Goal: Information Seeking & Learning: Learn about a topic

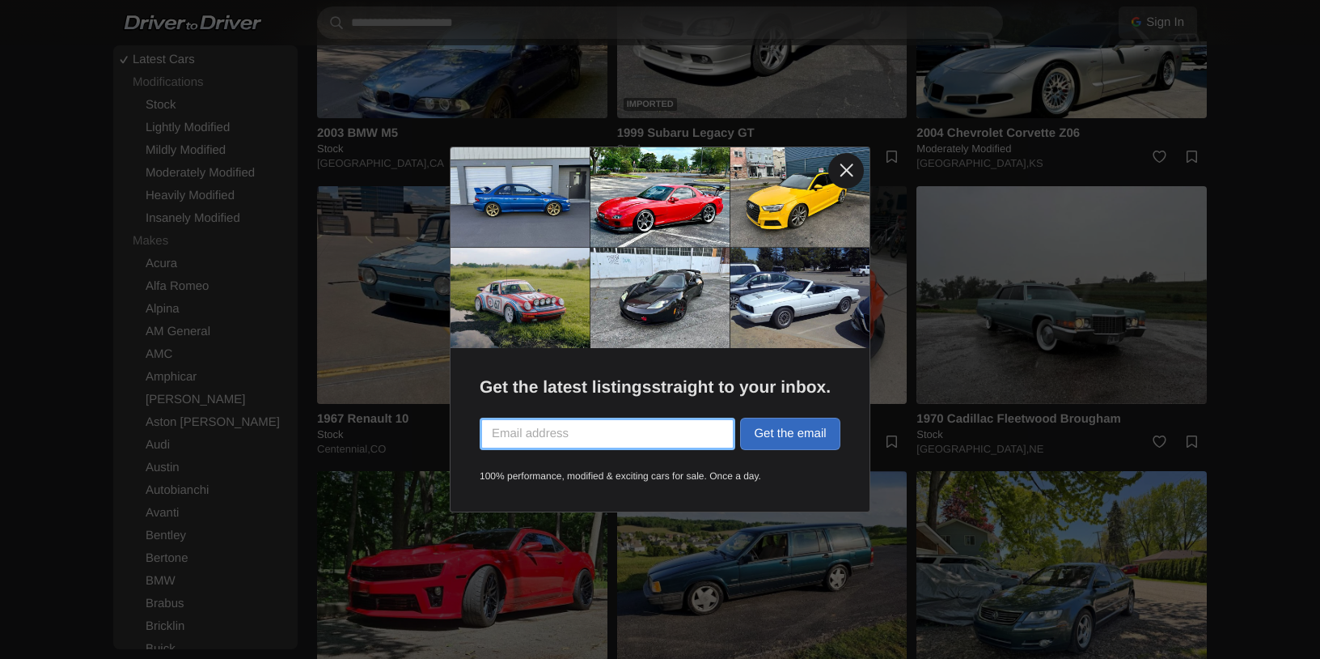
scroll to position [2257, 0]
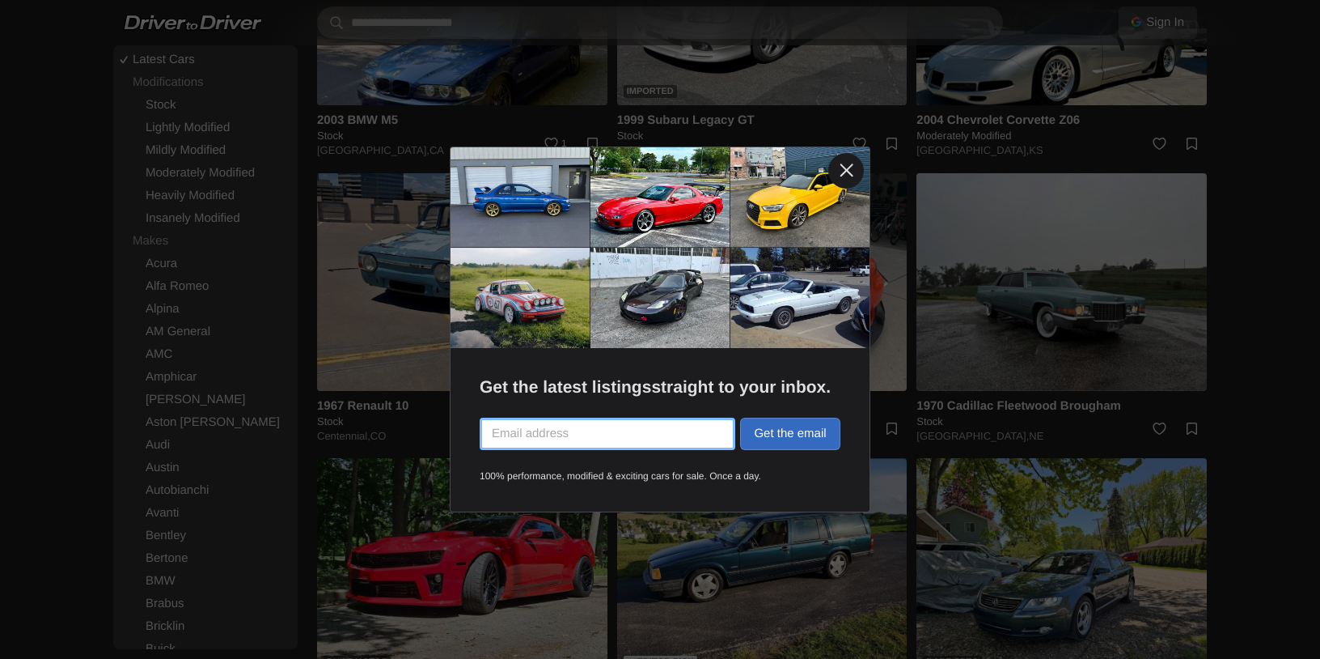
click at [850, 172] on link at bounding box center [846, 171] width 36 height 36
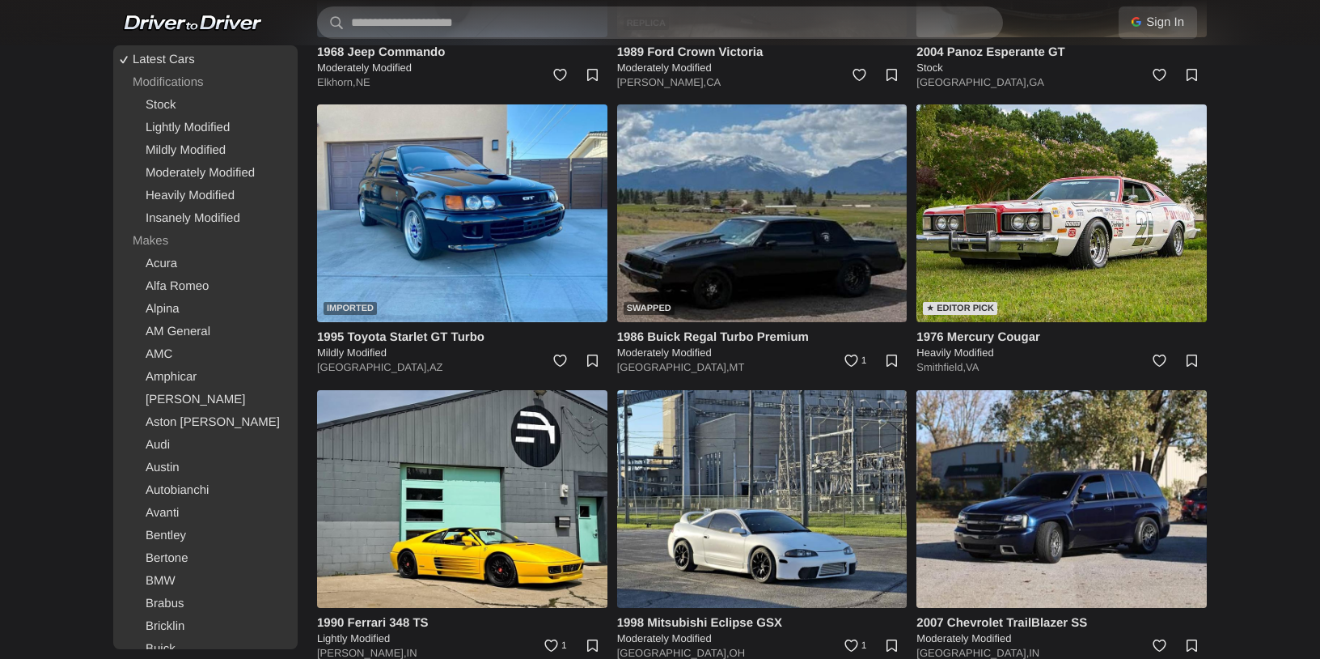
scroll to position [5177, 0]
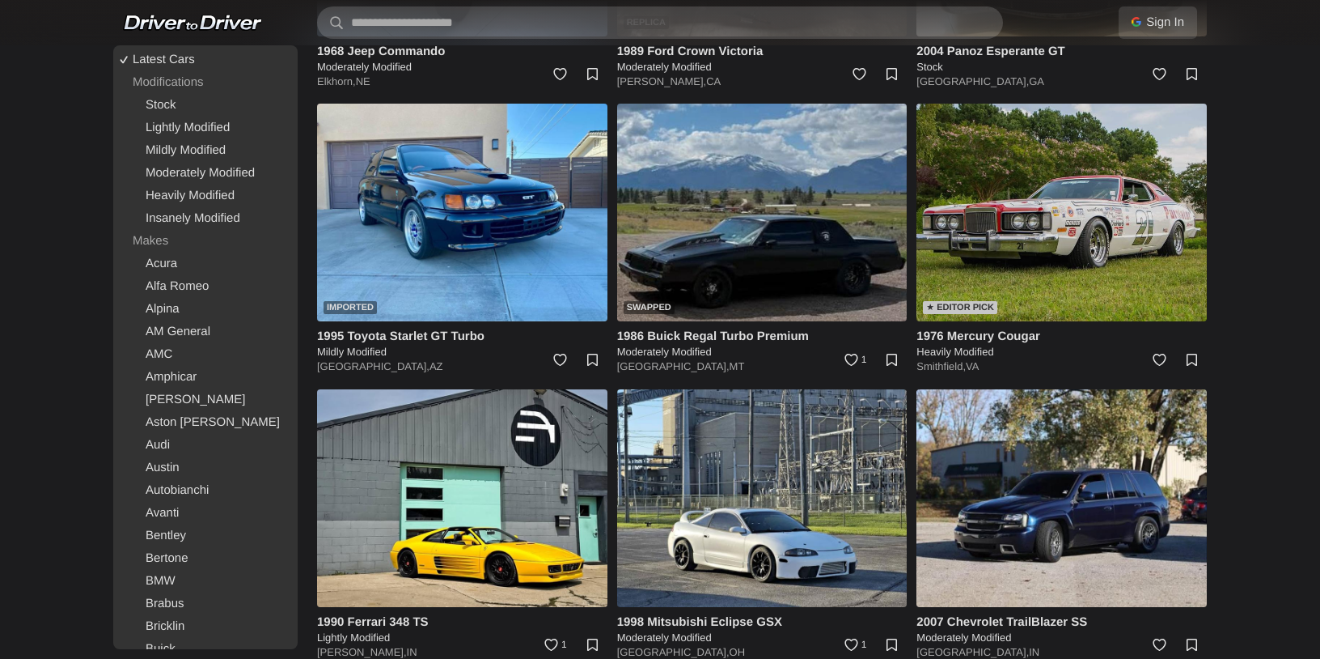
click at [1053, 217] on img at bounding box center [1062, 213] width 290 height 218
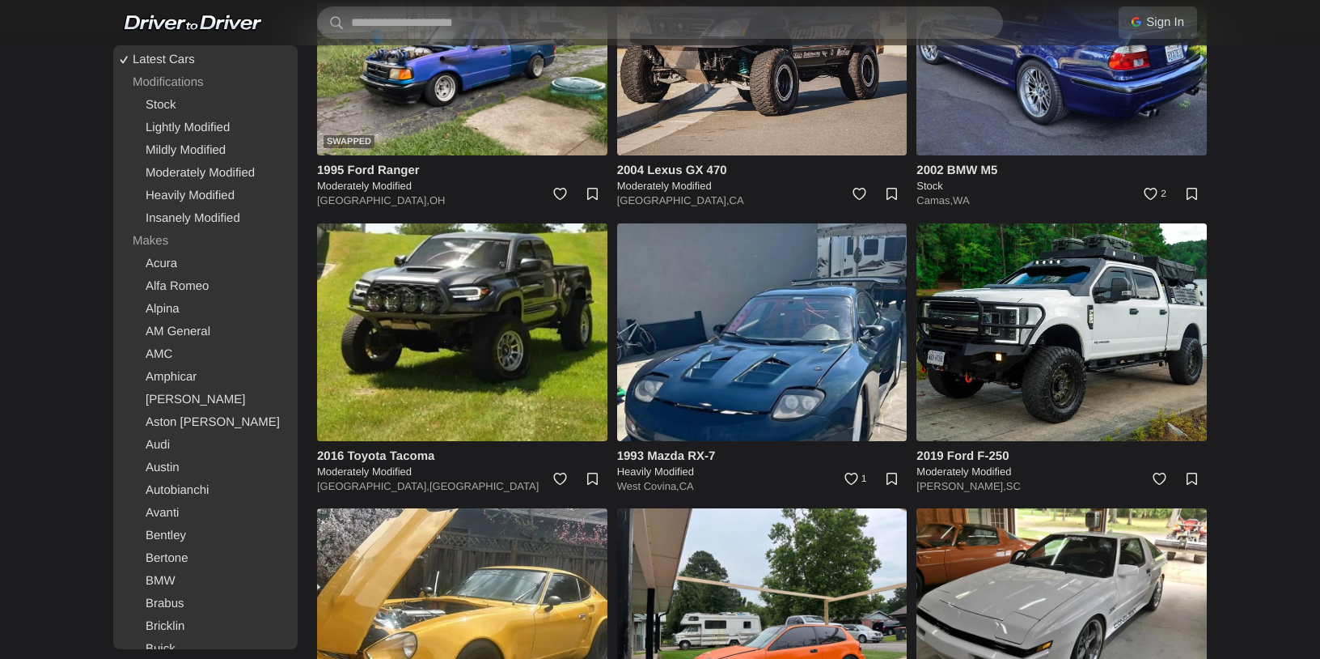
scroll to position [8482, 0]
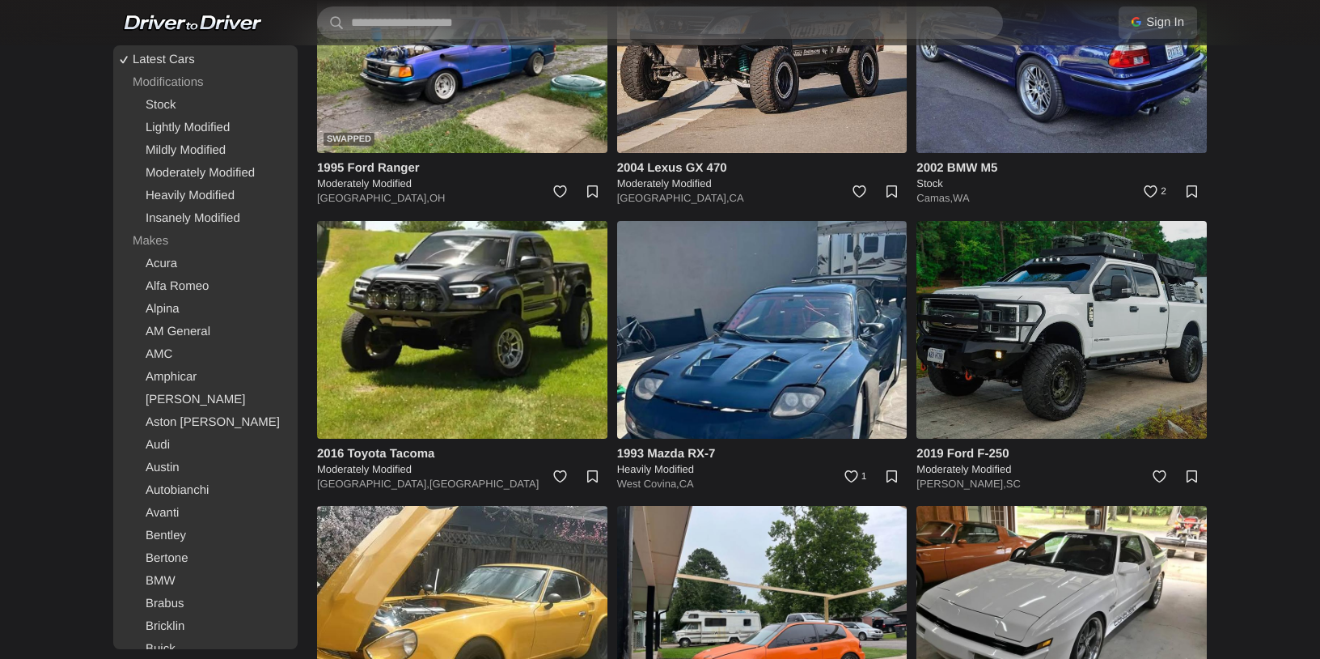
click at [1151, 343] on img at bounding box center [1062, 330] width 290 height 218
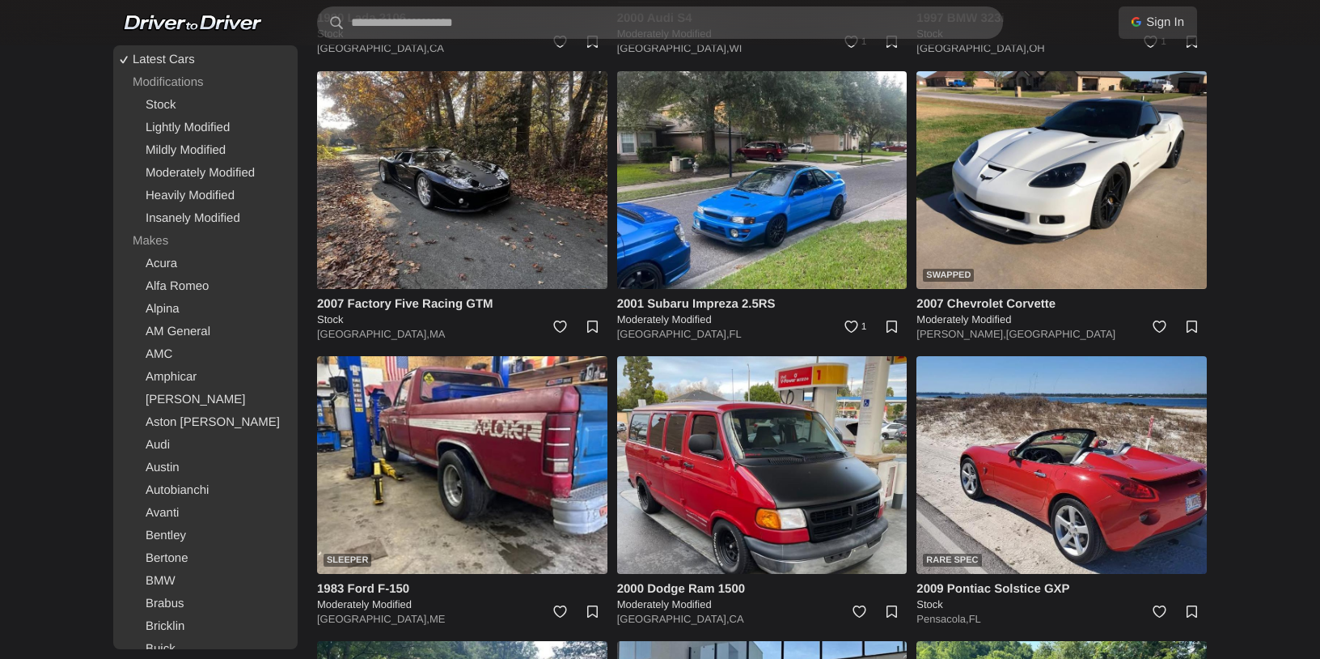
scroll to position [12601, 0]
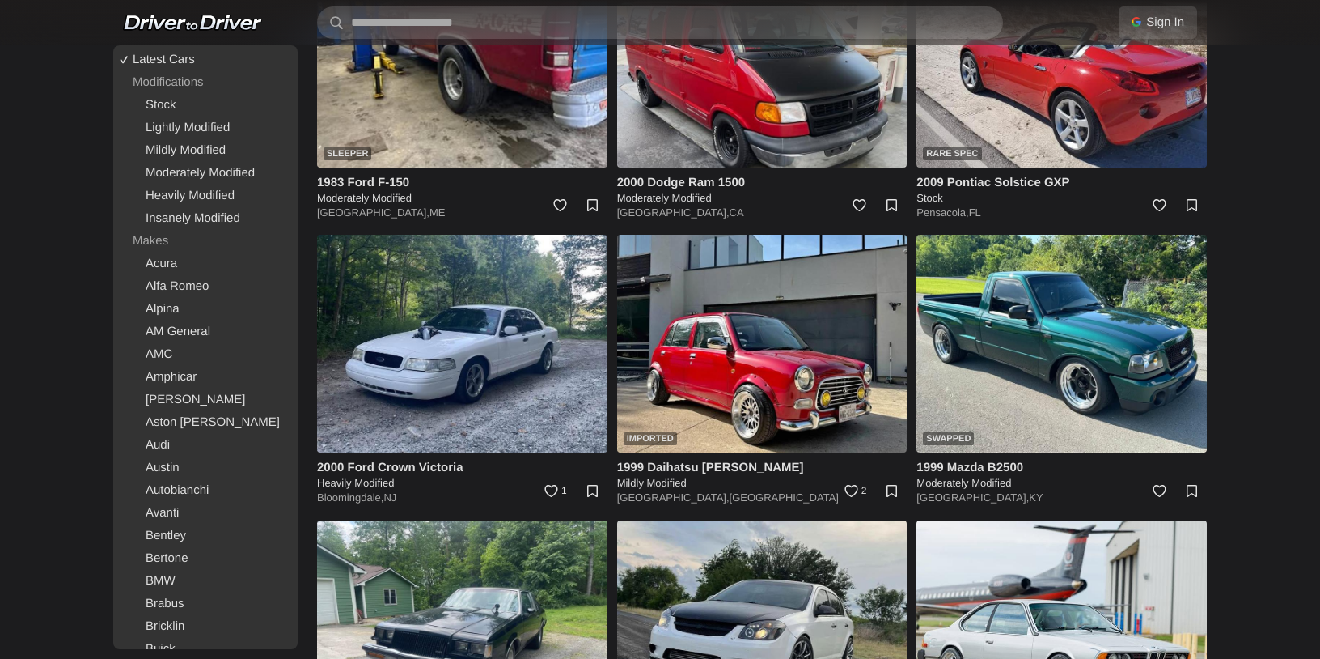
scroll to position [13046, 0]
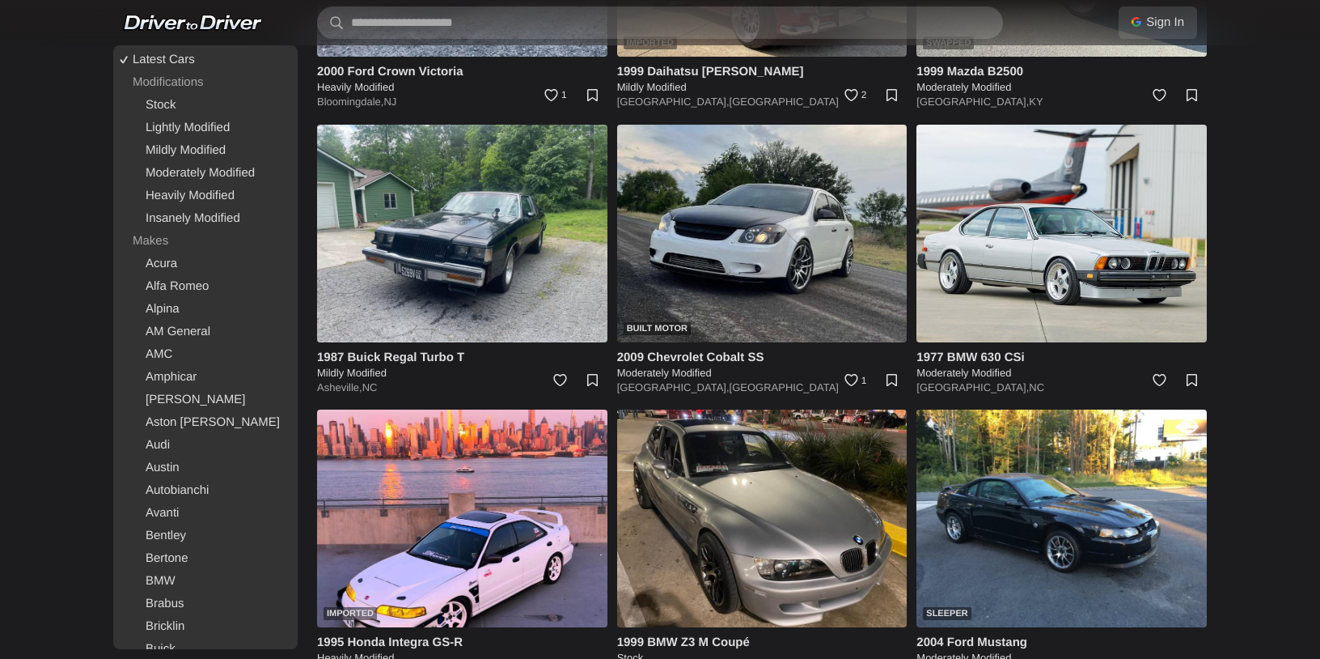
scroll to position [13441, 0]
